Goal: Transaction & Acquisition: Obtain resource

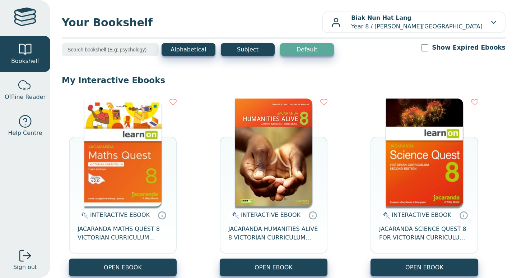
click at [86, 265] on button "OPEN EBOOK" at bounding box center [123, 267] width 108 height 18
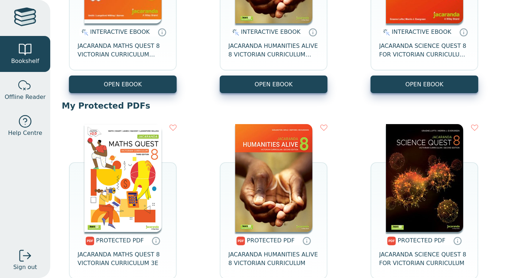
scroll to position [183, 0]
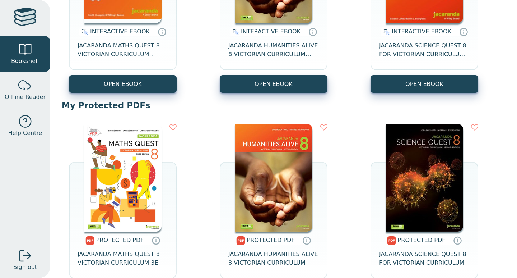
click at [267, 81] on button "OPEN EBOOK" at bounding box center [274, 84] width 108 height 18
